Goal: Task Accomplishment & Management: Complete application form

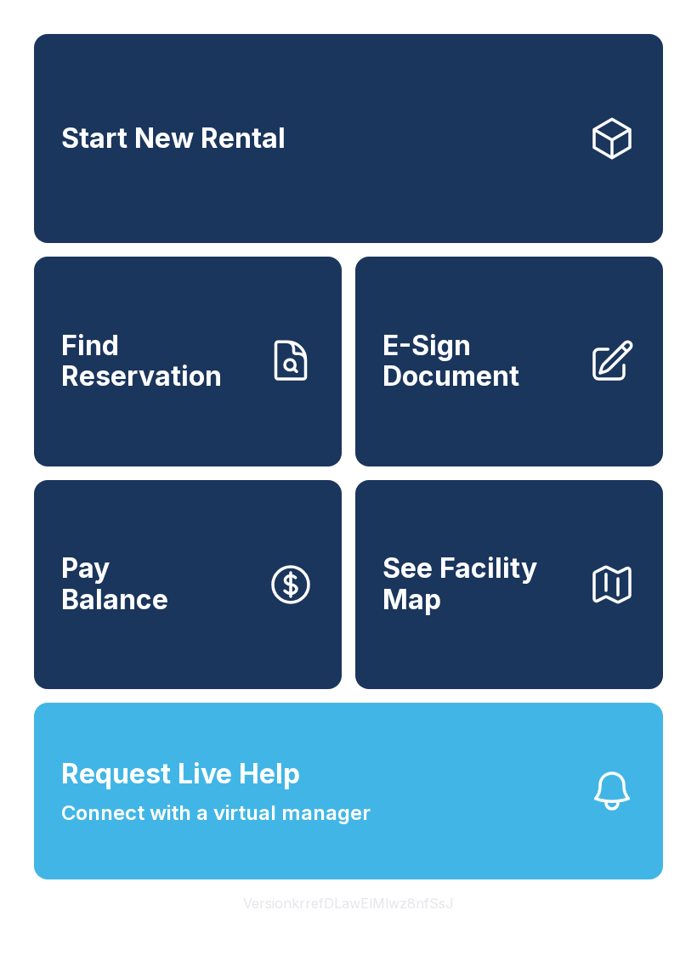
scroll to position [20, 0]
click at [513, 357] on span "E-Sign Document" at bounding box center [479, 362] width 192 height 62
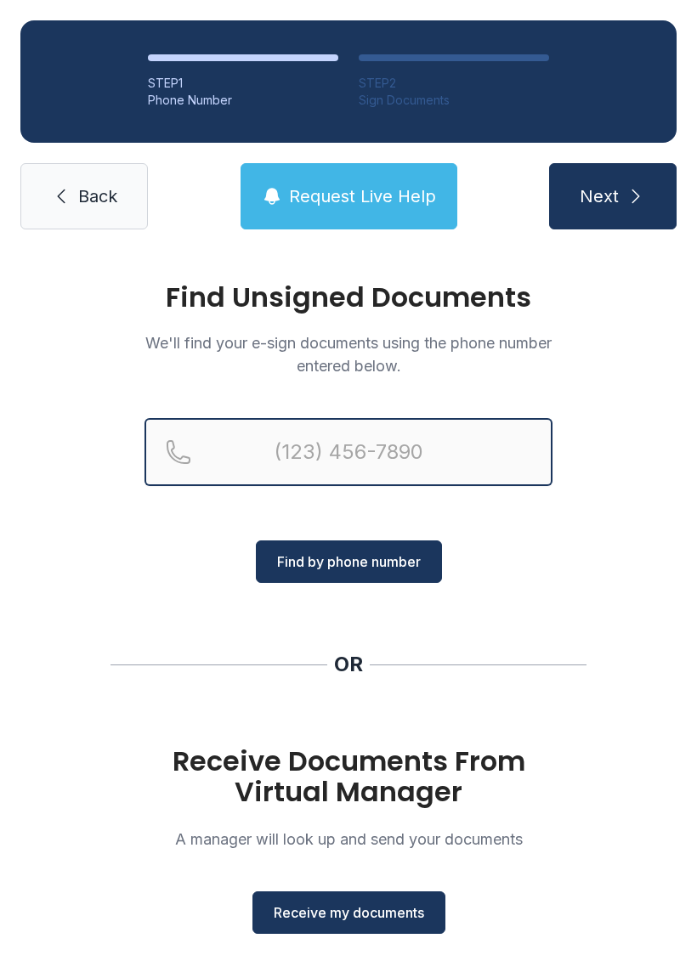
click at [341, 439] on input "Reservation phone number" at bounding box center [349, 452] width 408 height 68
type input "[PHONE_NUMBER]"
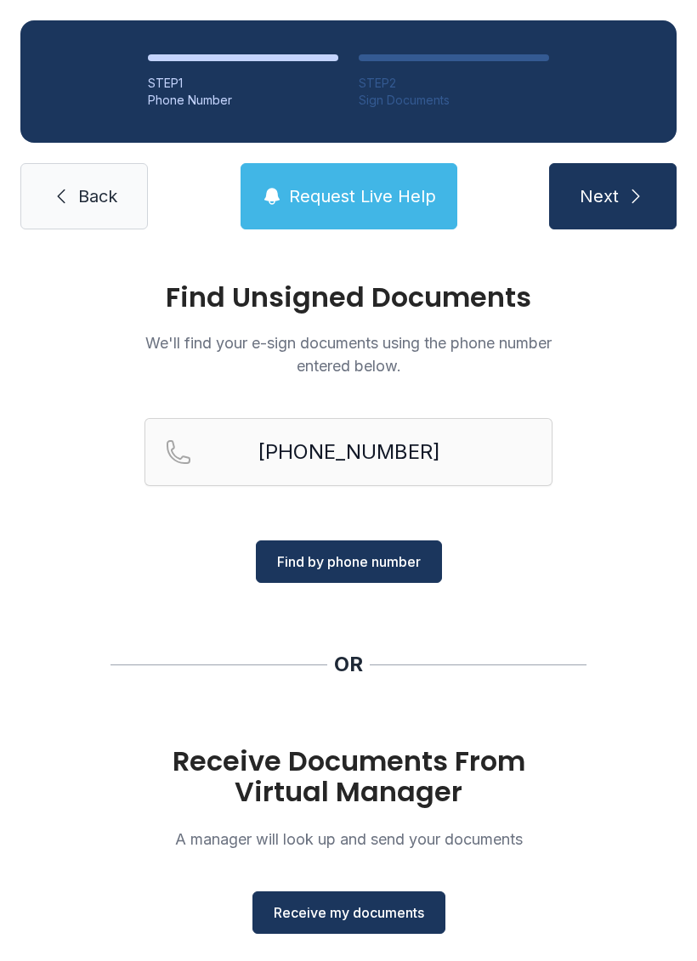
click at [651, 184] on button "Next" at bounding box center [613, 196] width 128 height 66
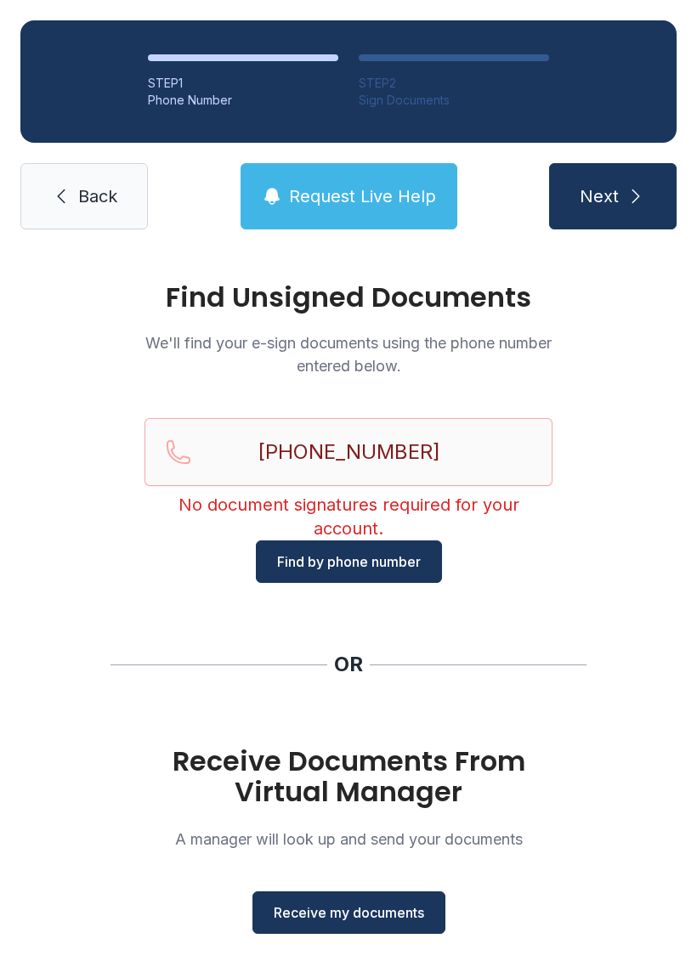
click at [113, 184] on link "Back" at bounding box center [84, 196] width 128 height 66
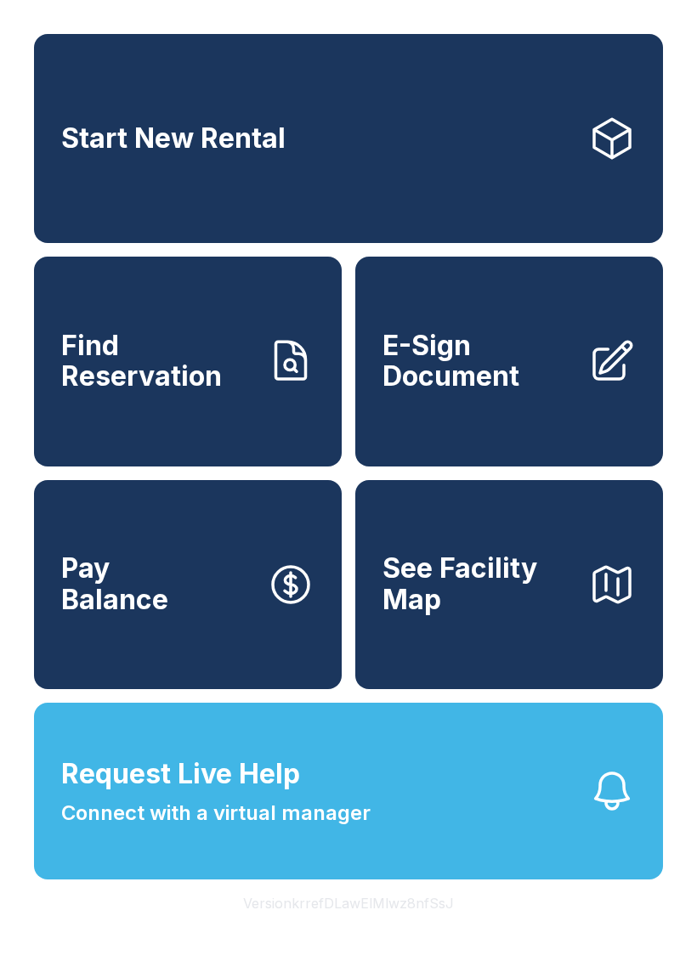
click at [514, 393] on span "E-Sign Document" at bounding box center [479, 362] width 192 height 62
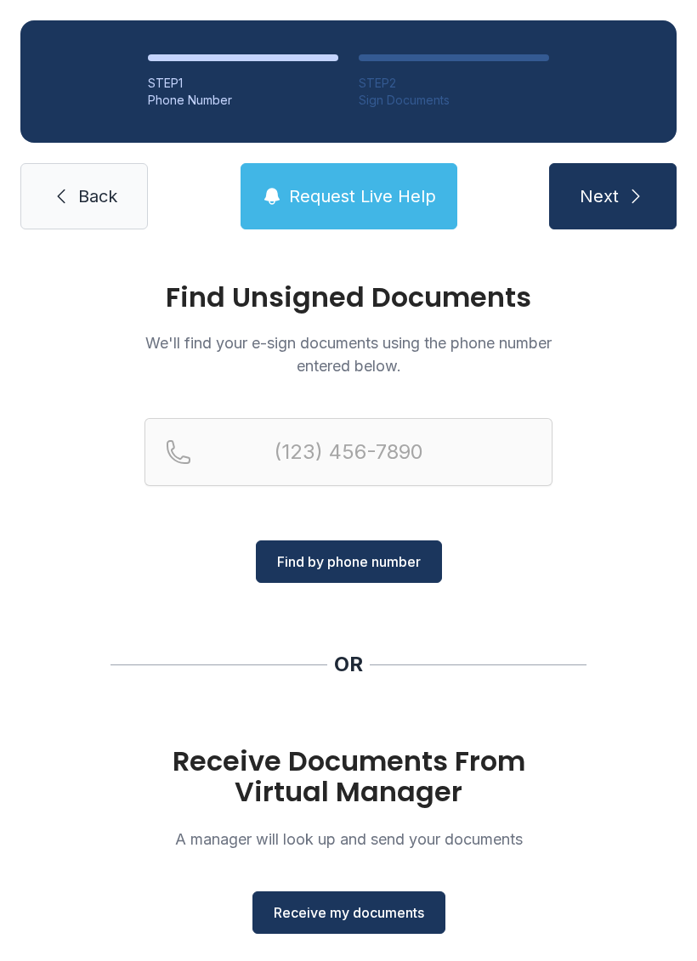
click at [345, 900] on button "Receive my documents" at bounding box center [348, 913] width 193 height 43
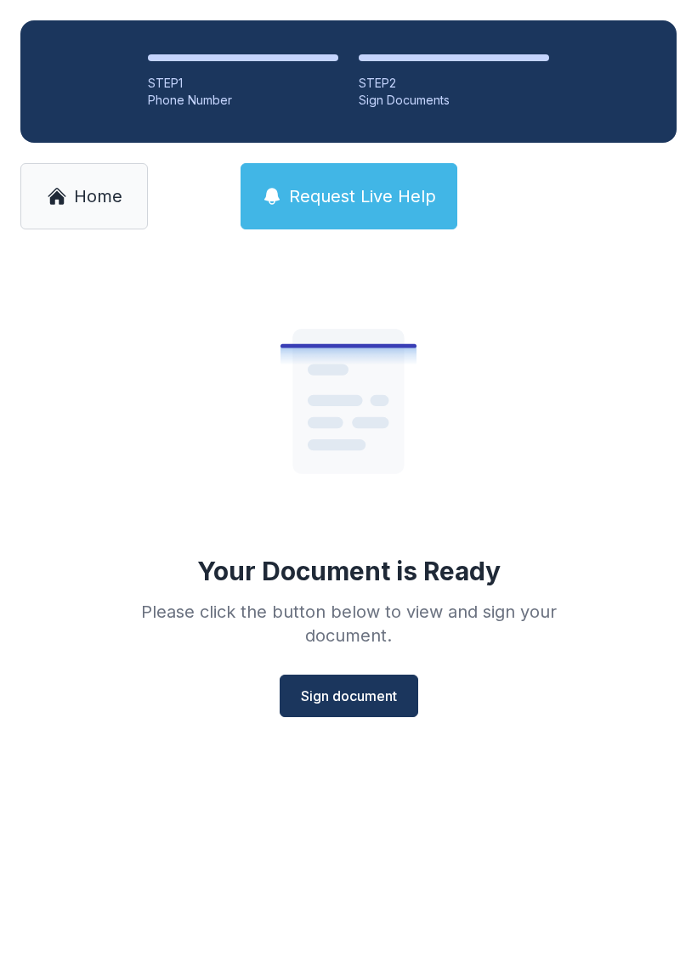
click at [346, 689] on span "Sign document" at bounding box center [349, 696] width 96 height 20
click at [347, 373] on icon at bounding box center [328, 369] width 41 height 11
click at [319, 680] on button "Sign document" at bounding box center [349, 696] width 139 height 43
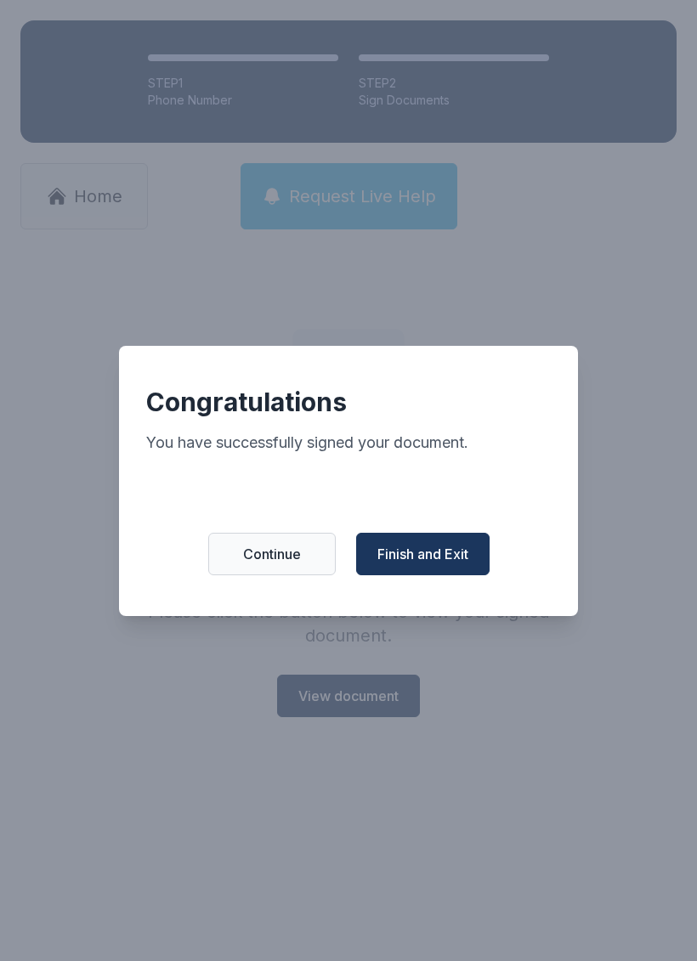
click at [434, 556] on span "Finish and Exit" at bounding box center [422, 554] width 91 height 20
